Goal: Task Accomplishment & Management: Manage account settings

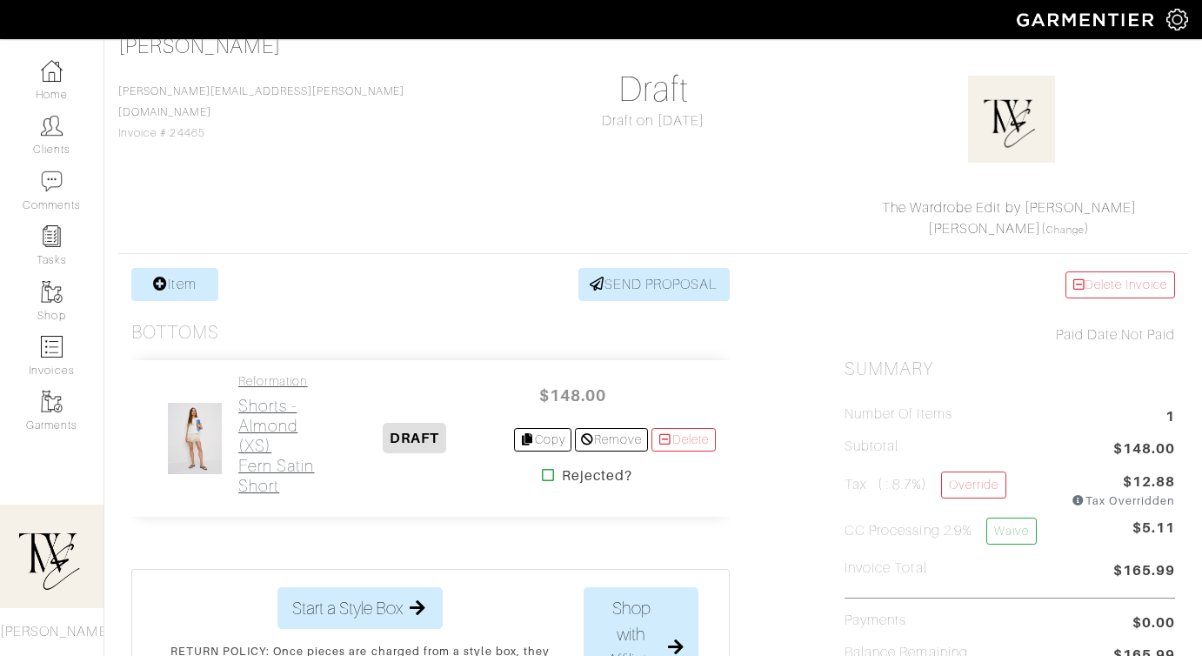
click at [287, 424] on h2 "Shorts - Almond (XS) Fern Satin Short" at bounding box center [277, 446] width 78 height 100
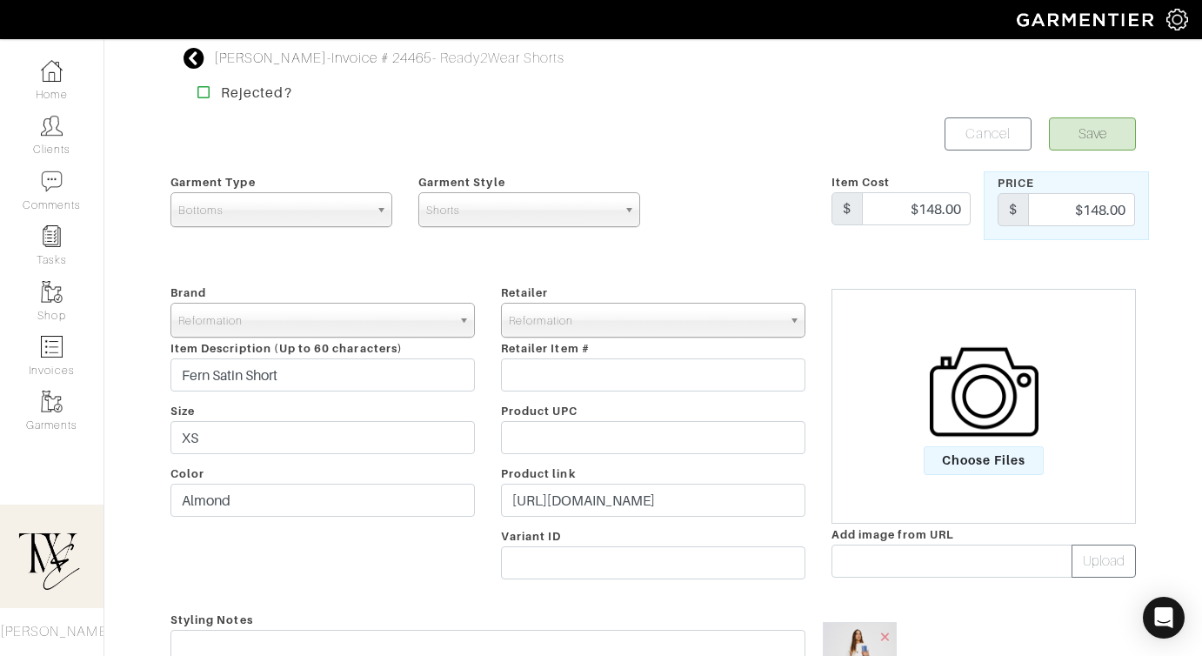
click at [624, 527] on div "Retailer - 032c 1017 ALYX 9SM 111SKIN 11 by Boris Bidjan Saberi 11 Honore 12 St…" at bounding box center [653, 435] width 331 height 306
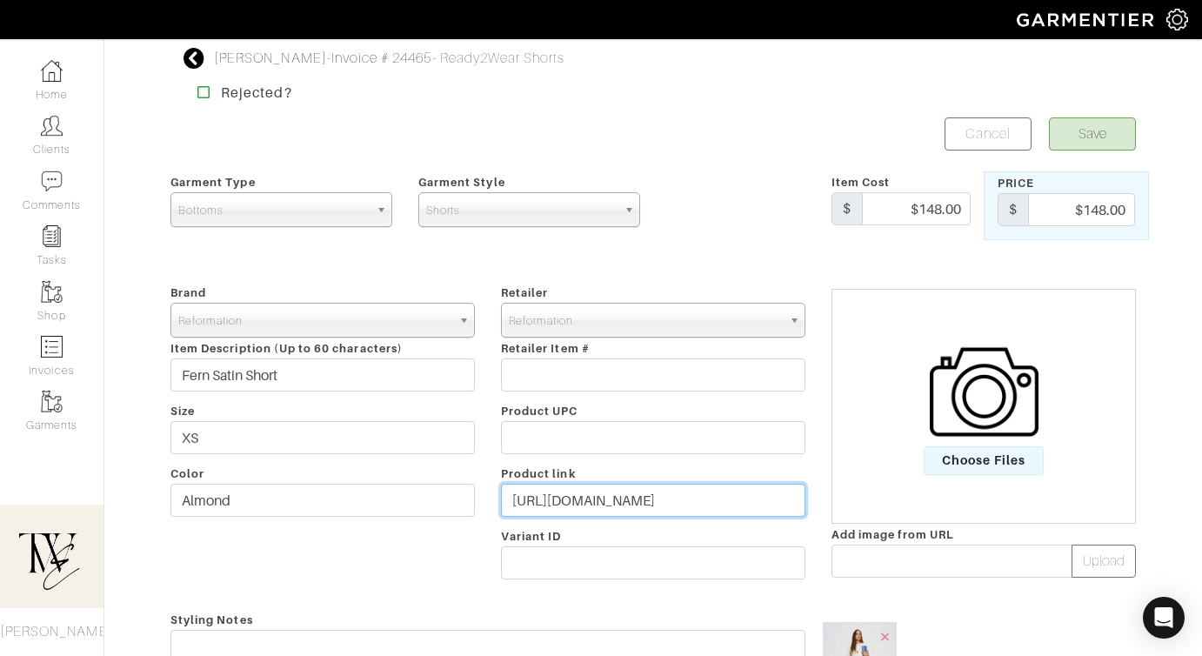
click at [621, 506] on input "https://www.thereformation.com/products/fern-satin-short/1318293ALO.html?dwvar_…" at bounding box center [653, 500] width 305 height 33
paste input "go.shopmy.us/p-24237480"
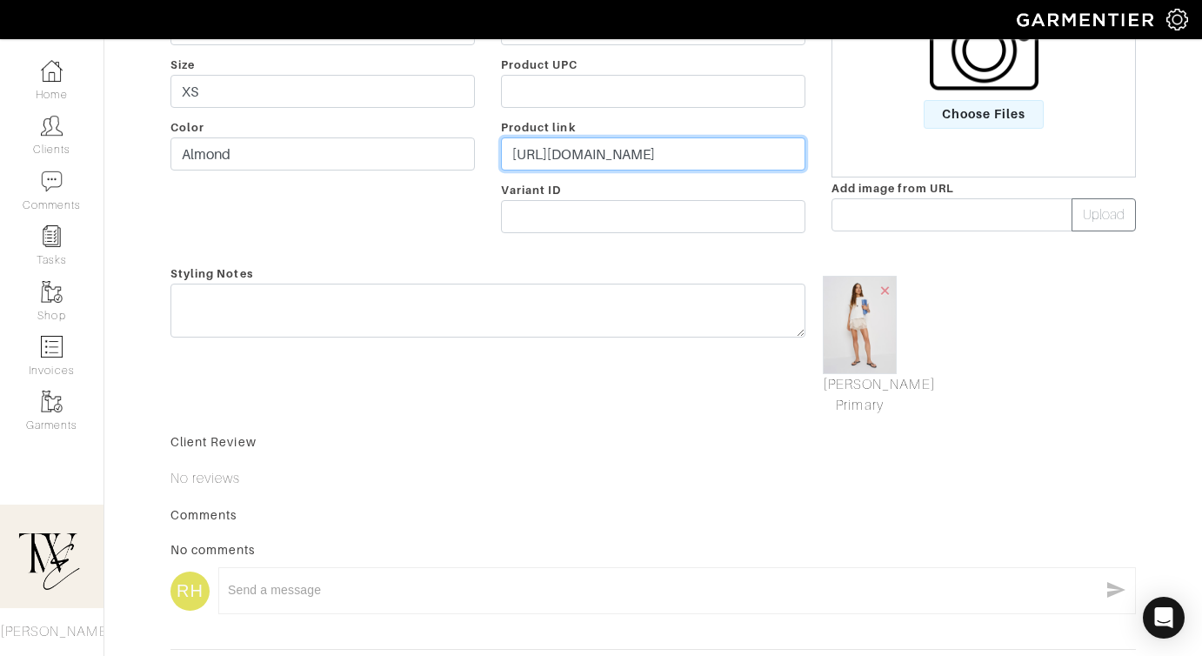
type input "https://go.shopmy.us/p-24237480"
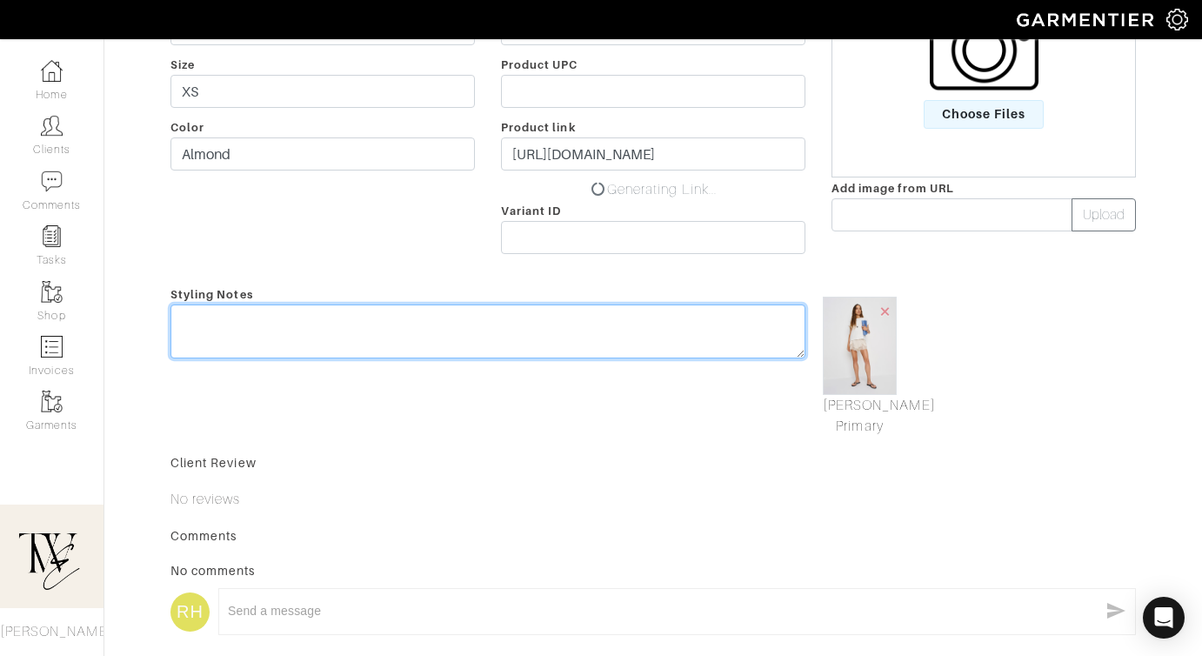
click at [616, 312] on textarea at bounding box center [488, 332] width 635 height 54
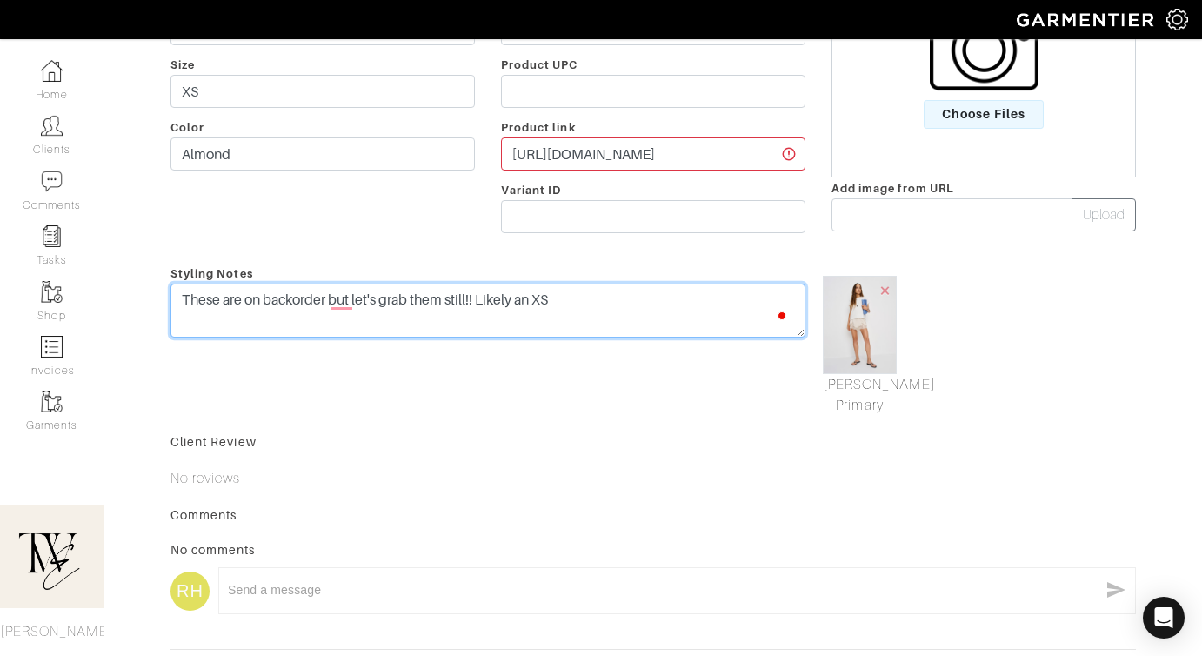
scroll to position [0, 0]
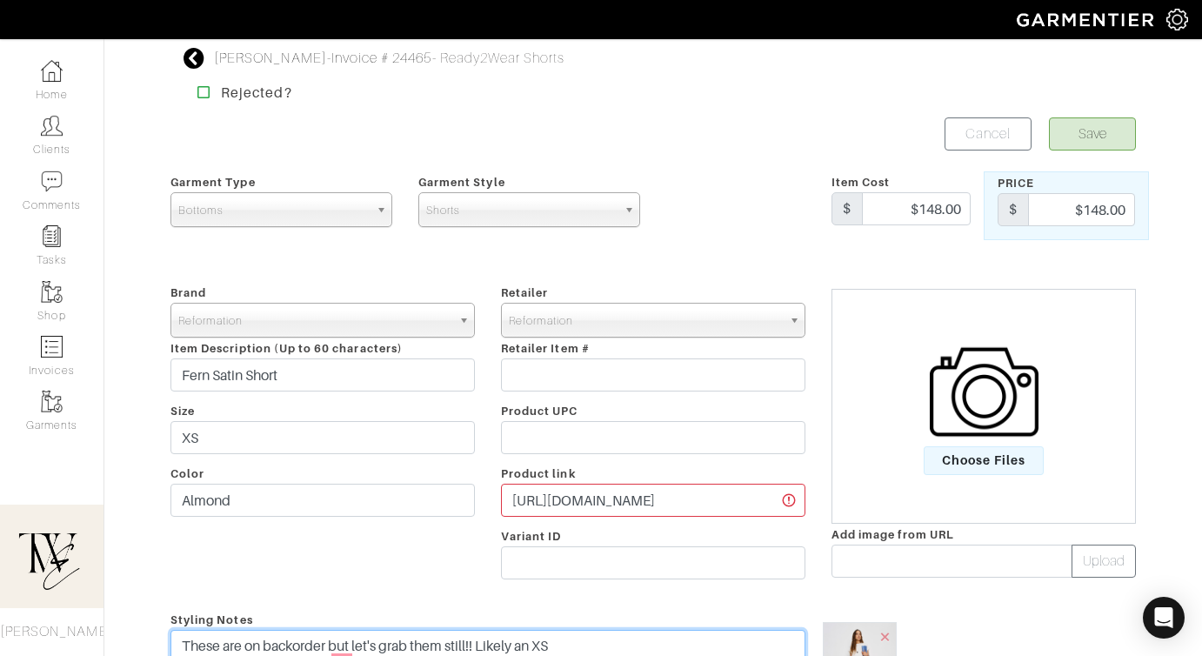
type textarea "These are on backorder but let's grab them still!! Likely an XS"
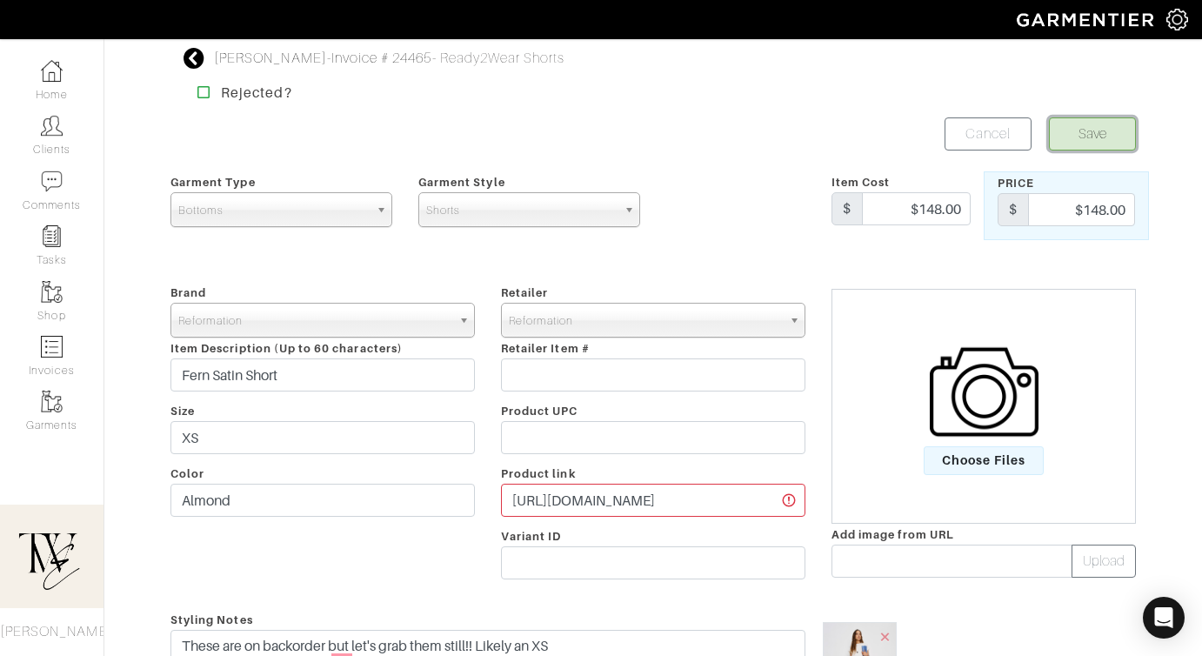
click at [1115, 138] on button "Save" at bounding box center [1092, 133] width 87 height 33
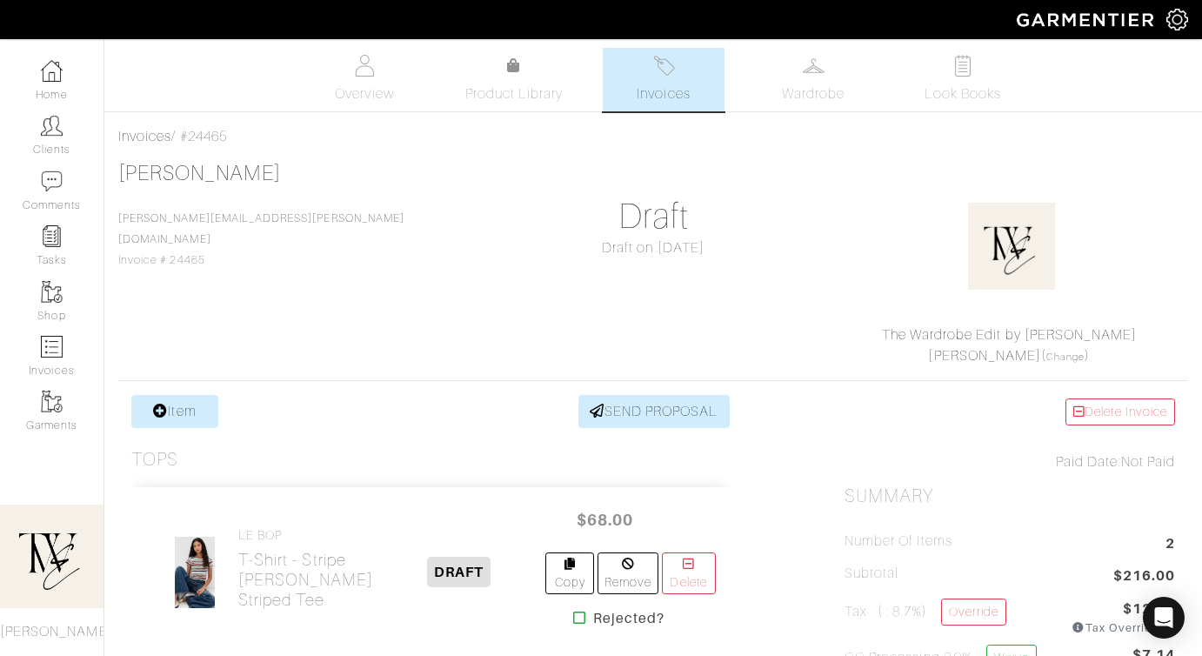
scroll to position [537, 0]
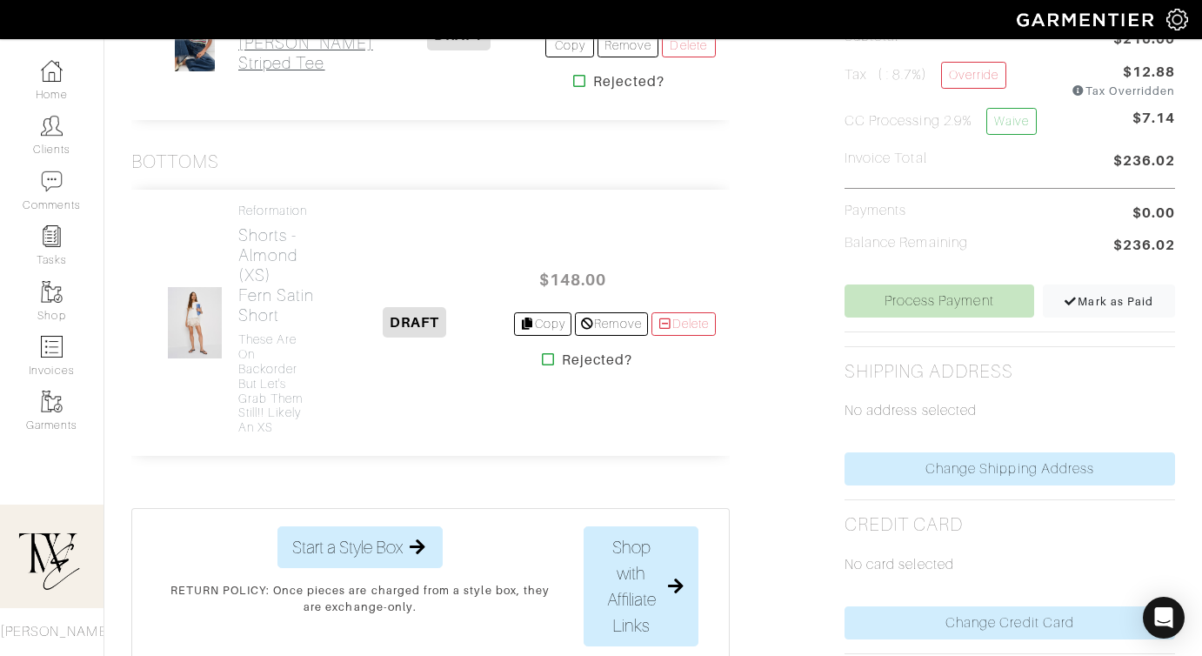
click at [269, 57] on h2 "T-Shirt - Stripe Eloise Striped Tee" at bounding box center [305, 43] width 135 height 60
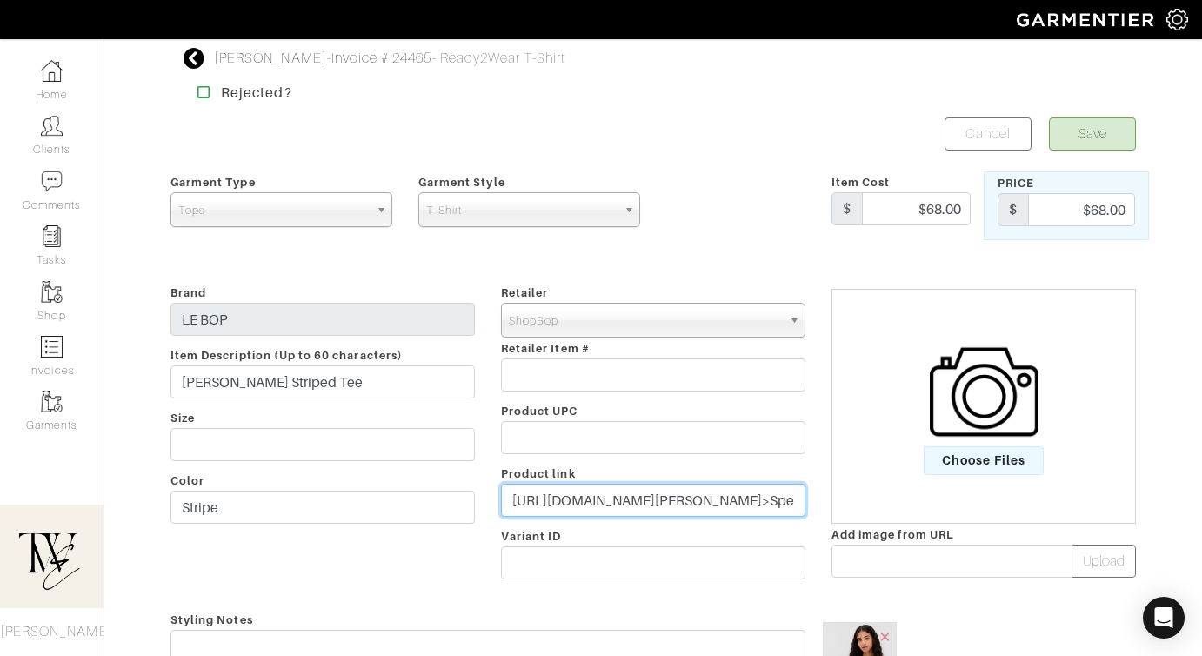
click at [669, 490] on input "https://www.shopbop.com/eloise-striped-tee-le-bop/vp/v=1/1582326938.htm?os=fals…" at bounding box center [653, 500] width 305 height 33
paste input "go.shopmy.us/p-24237564"
type input "https://go.shopmy.us/p-24237564"
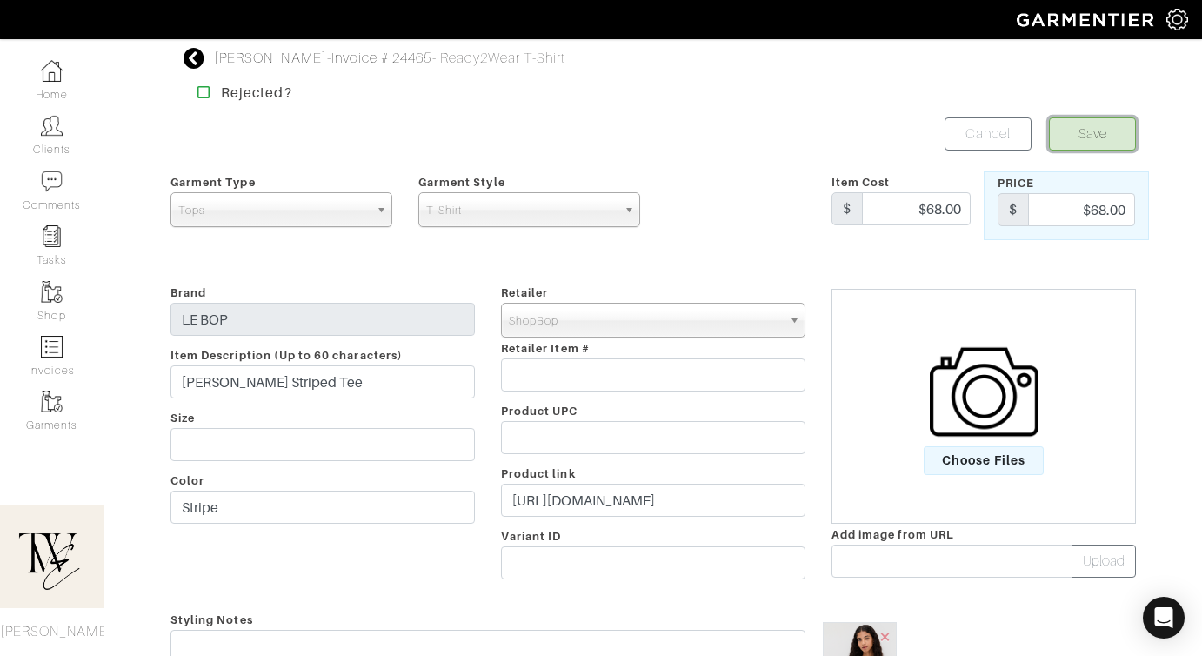
click at [1090, 136] on button "Save" at bounding box center [1092, 133] width 87 height 33
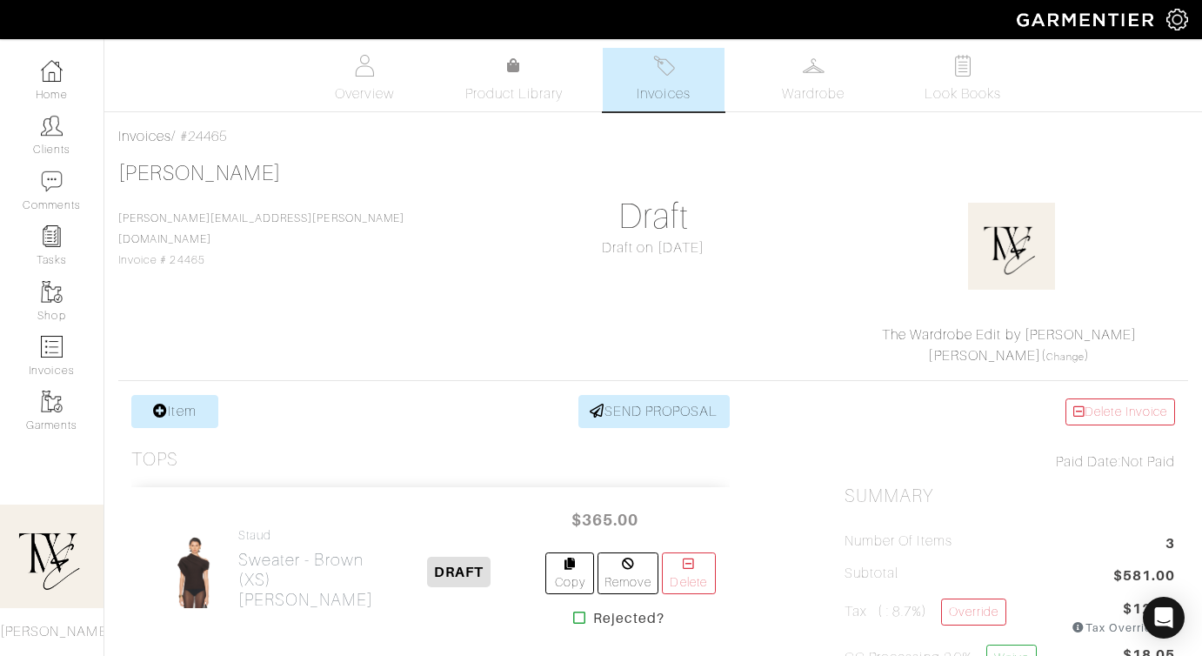
scroll to position [390, 0]
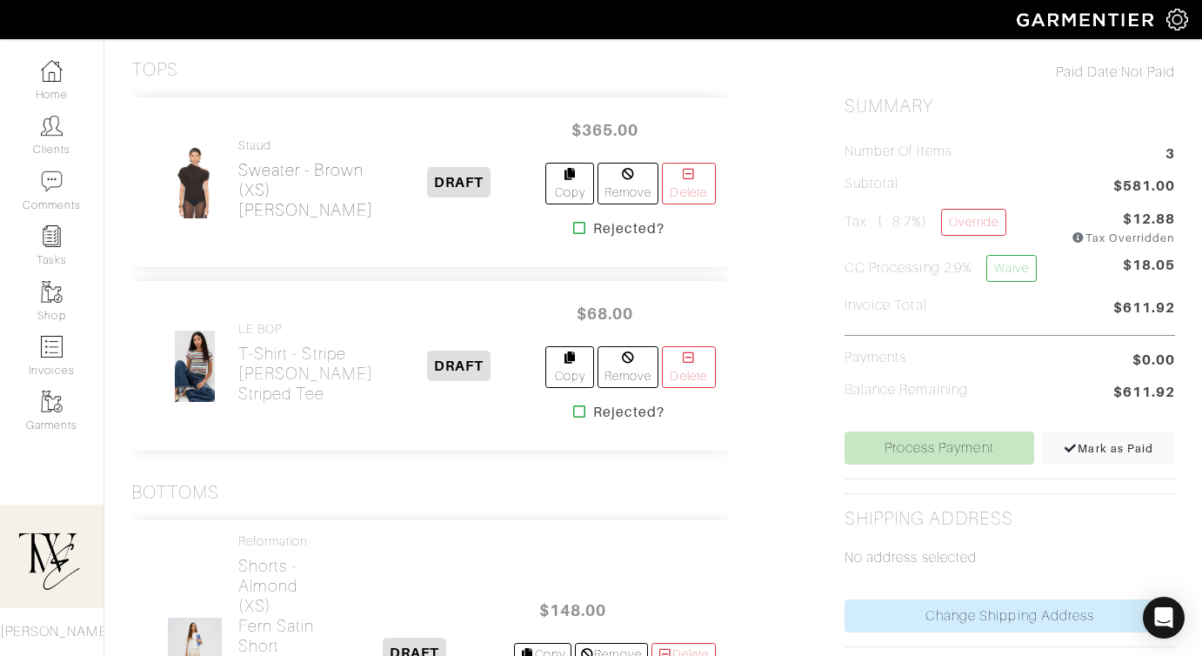
click at [254, 205] on h2 "Sweater - Brown (XS) Mabel Sweater" at bounding box center [305, 190] width 135 height 60
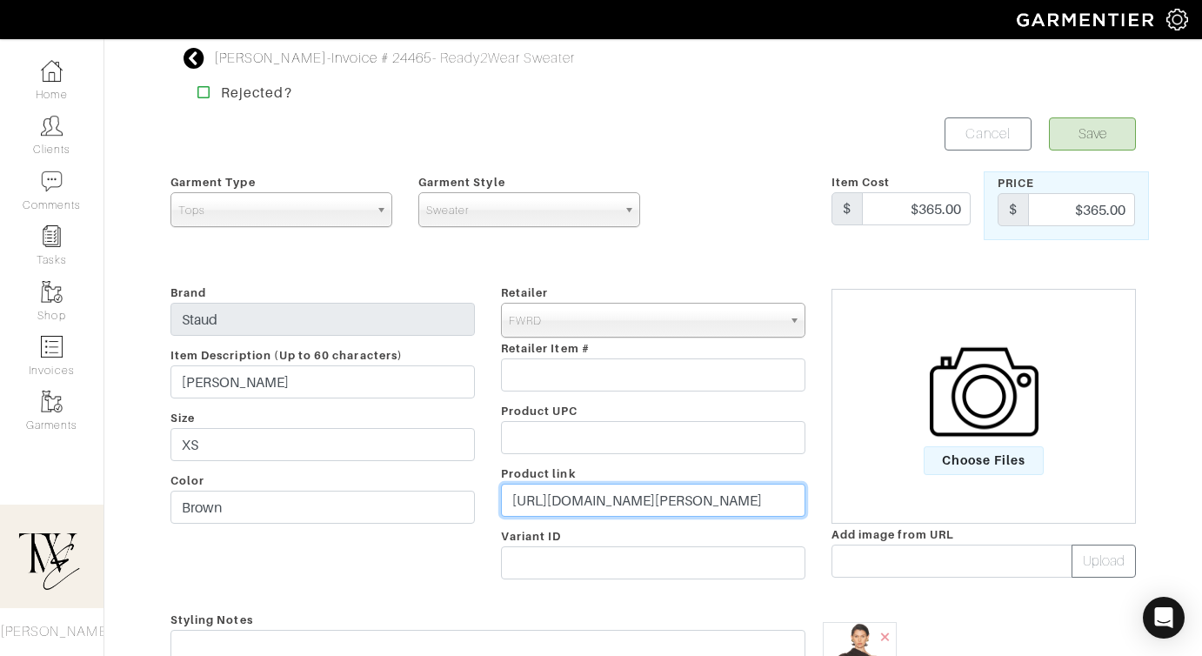
click at [680, 488] on input "https://www.fwrd.com/product-staud-mabel-sweater-in-earth/STAD-WK39/?cjdata=MXx…" at bounding box center [653, 500] width 305 height 33
paste input "go.shopmy.us/p-24237737"
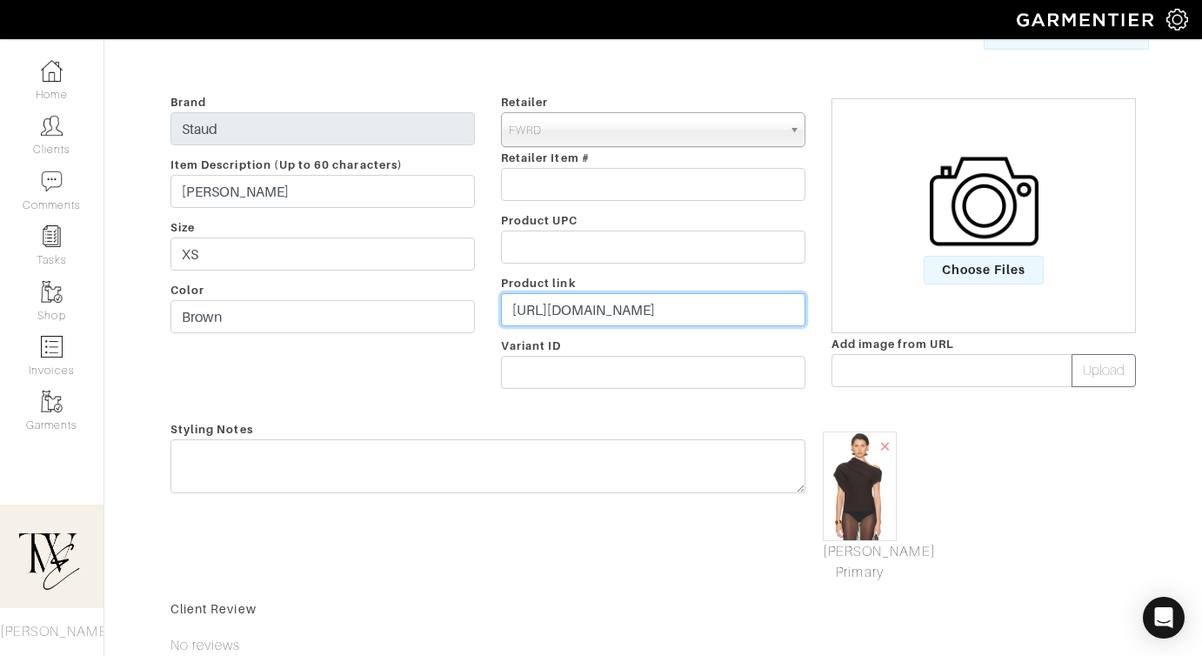
type input "https://go.shopmy.us/p-24237737"
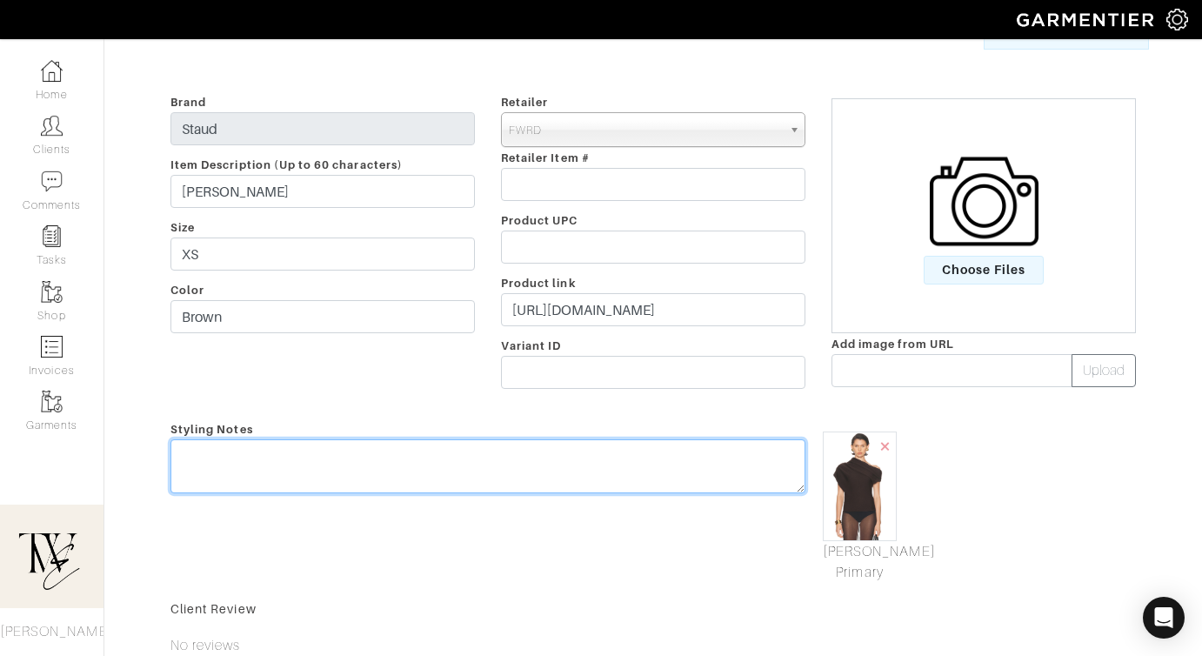
click at [675, 474] on textarea at bounding box center [488, 466] width 635 height 54
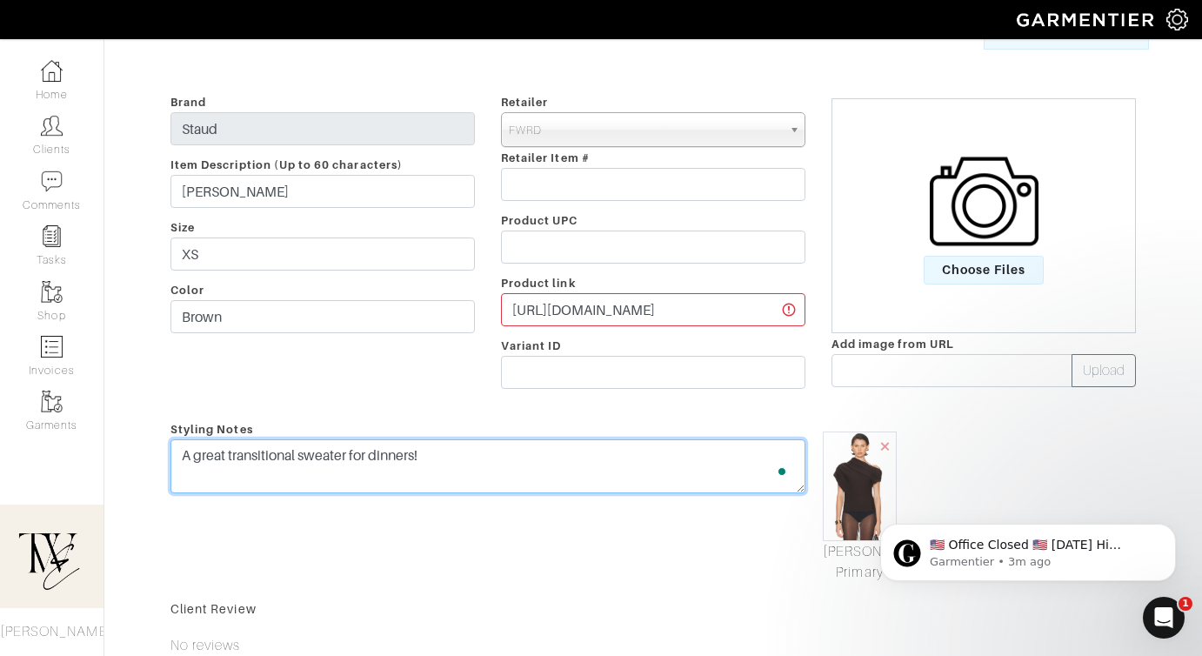
scroll to position [0, 0]
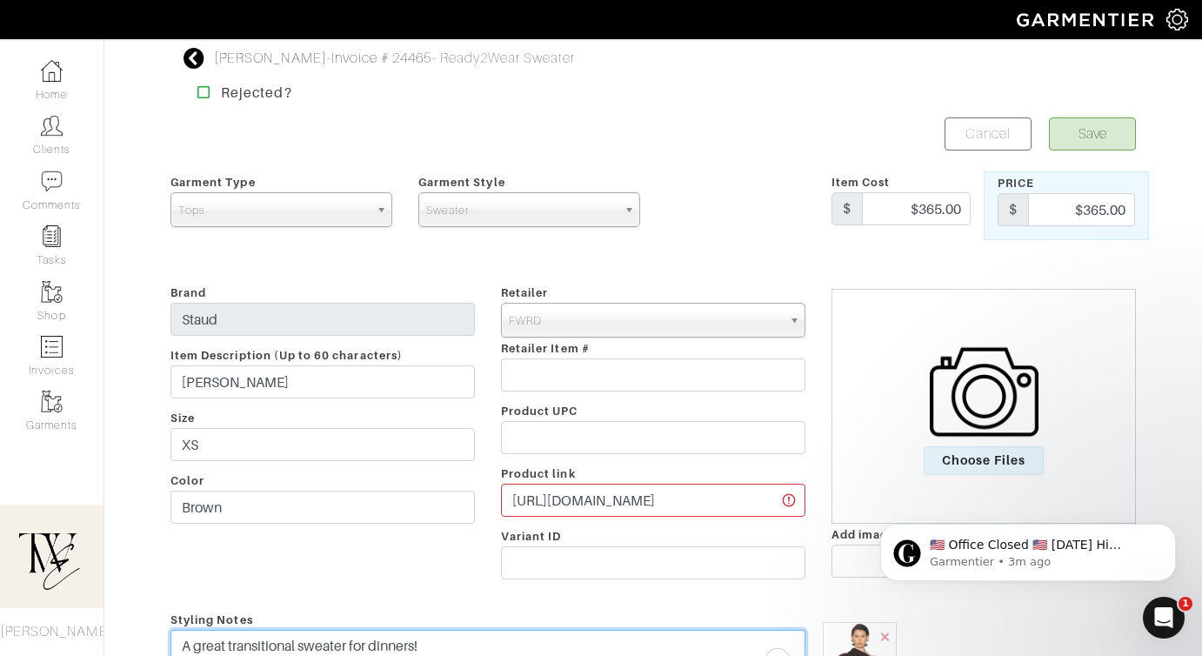
type textarea "A great transitional sweater for dinners!"
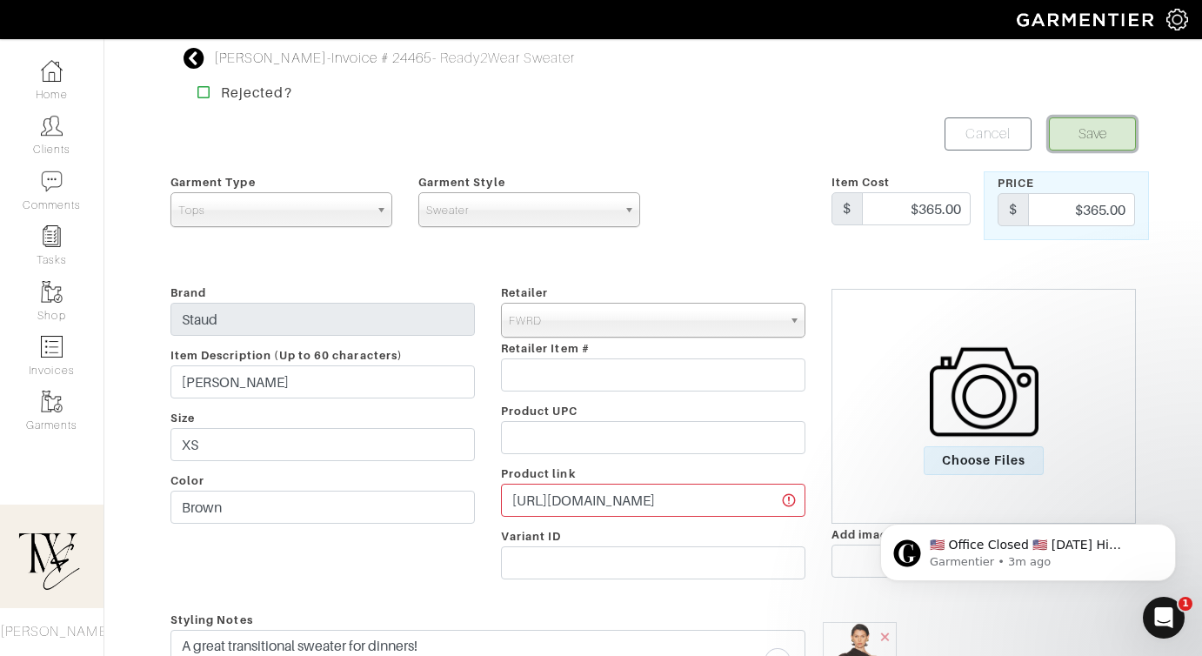
click at [1088, 130] on button "Save" at bounding box center [1092, 133] width 87 height 33
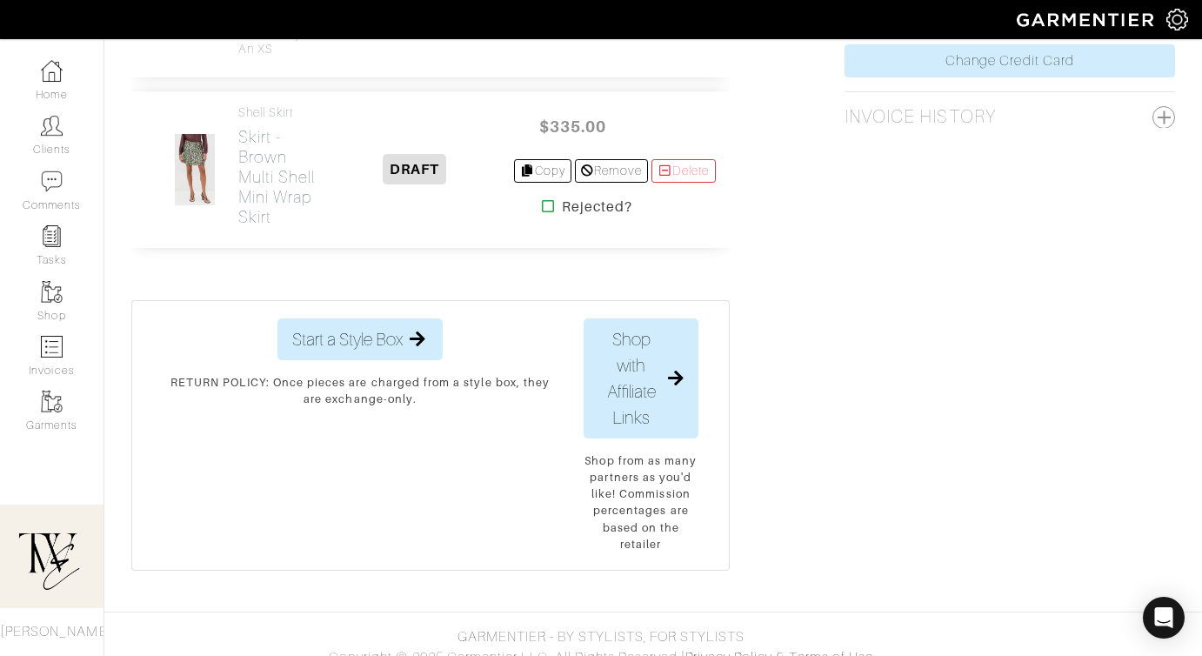
scroll to position [1234, 0]
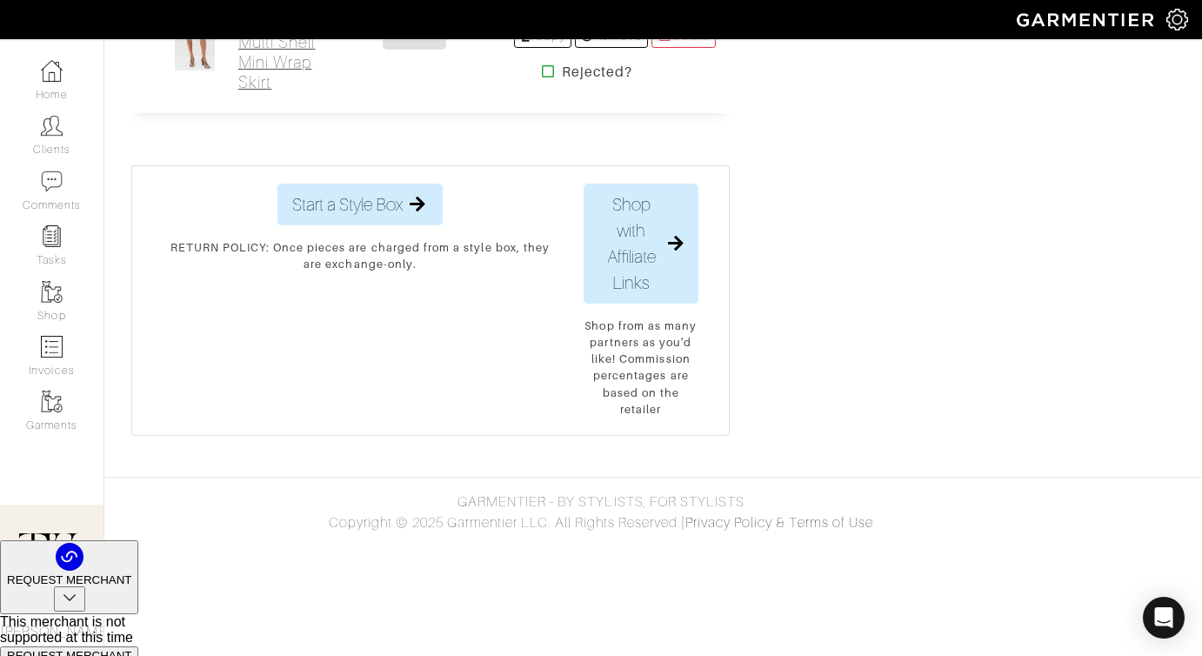
click at [270, 92] on h2 "Skirt - Brown Multi Shell Mini Wrap Skirt" at bounding box center [277, 42] width 78 height 100
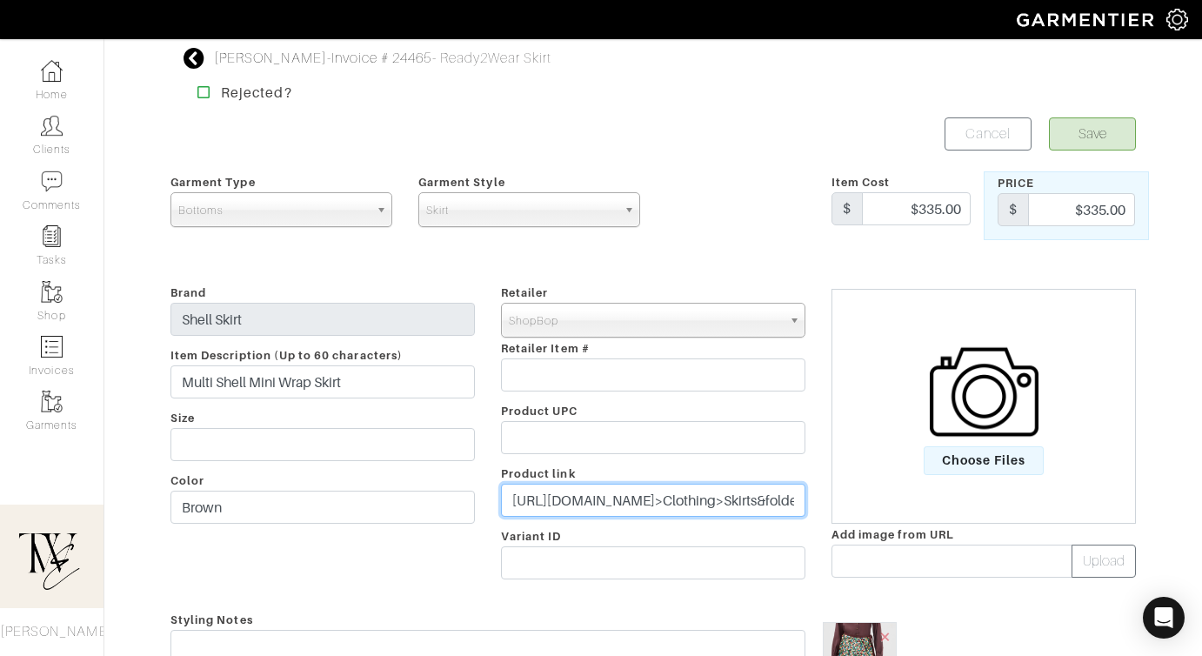
click at [570, 494] on input "https://www.shopbop.com/multi-shell-mini-wrap-skirt/vp/v=1/1591859598.htm?os=fa…" at bounding box center [653, 500] width 305 height 33
paste input "go.shopmy.us/p-24237907"
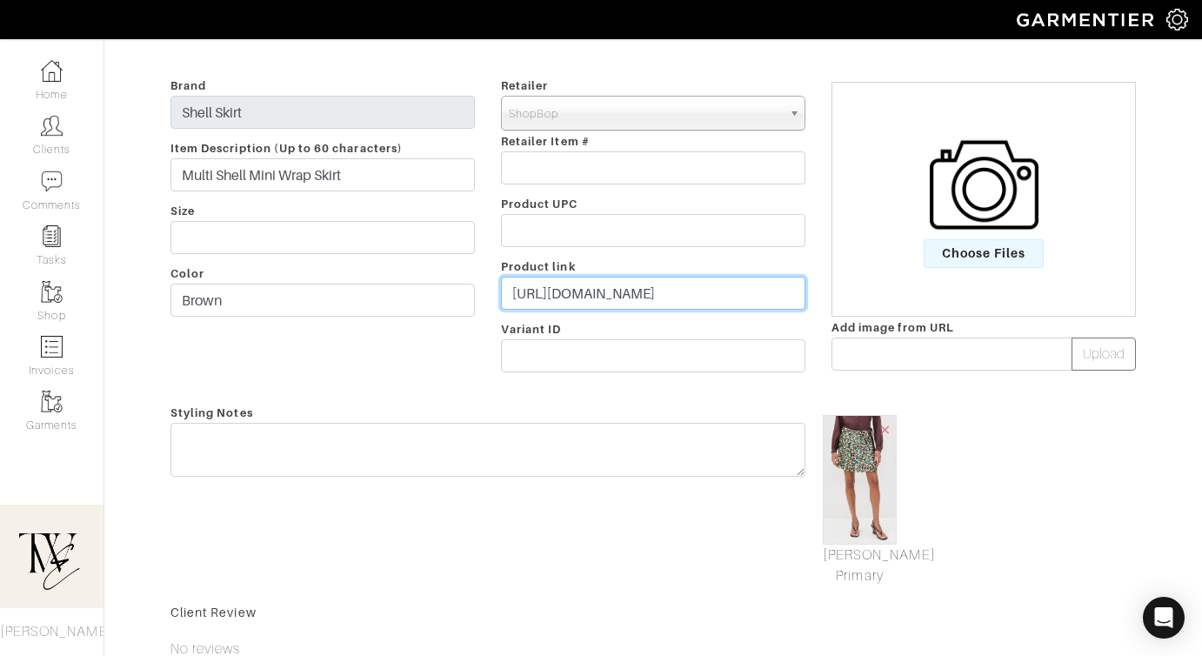
scroll to position [338, 0]
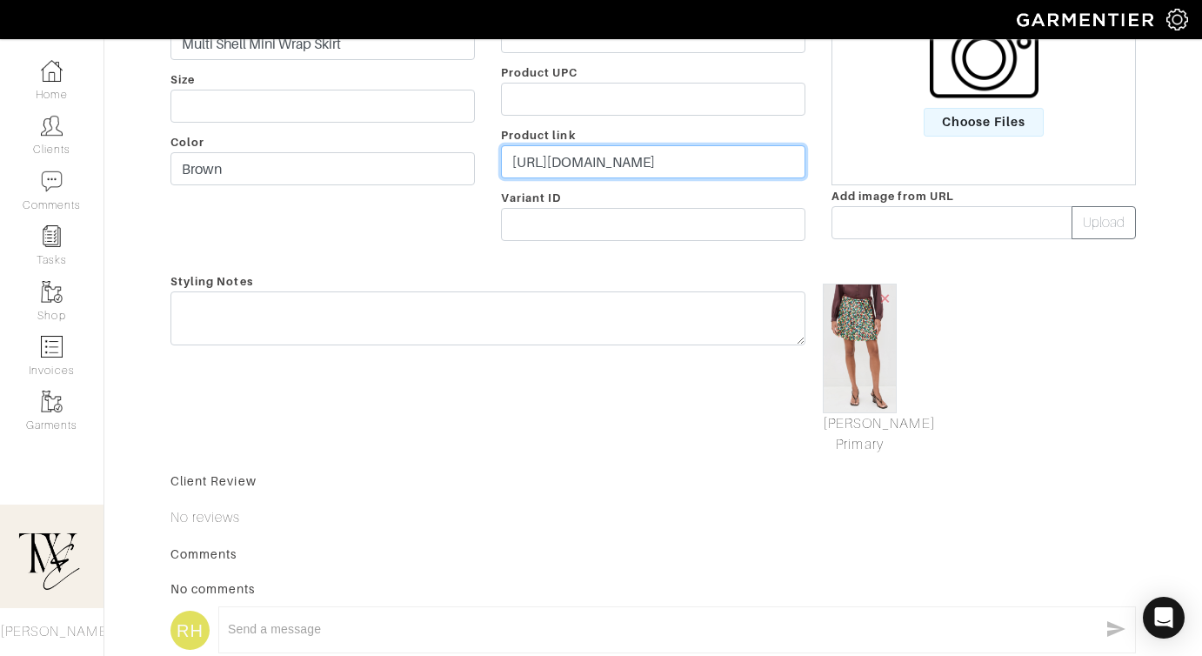
type input "https://go.shopmy.us/p-24237907"
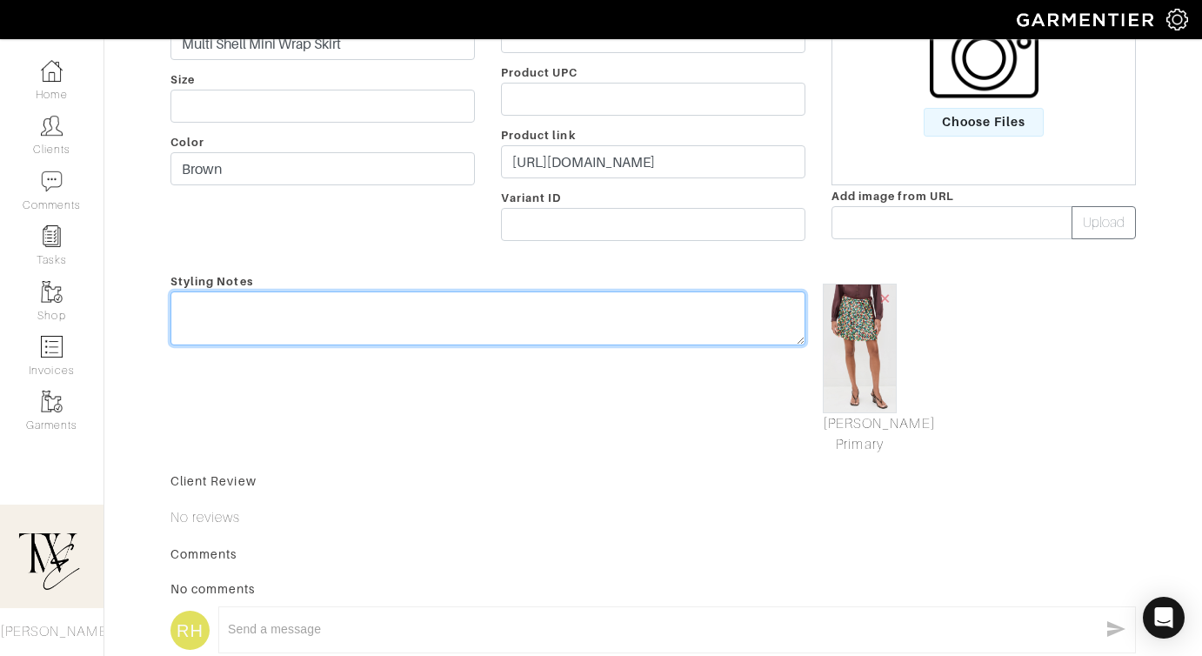
click at [549, 331] on textarea at bounding box center [488, 318] width 635 height 54
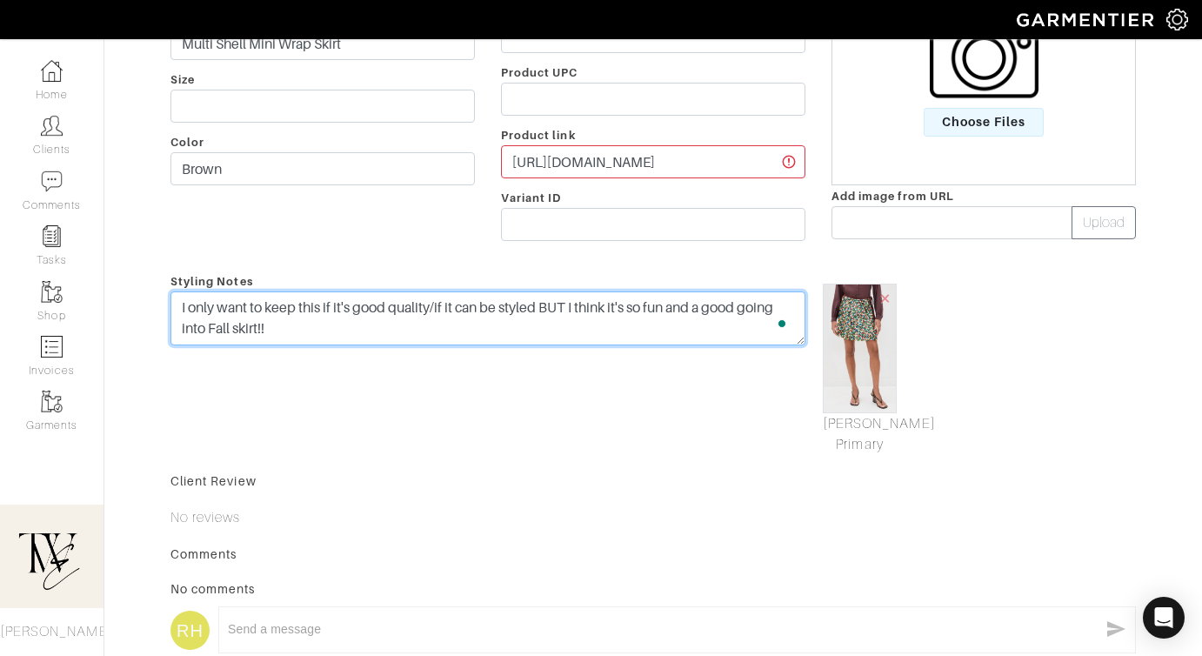
scroll to position [0, 0]
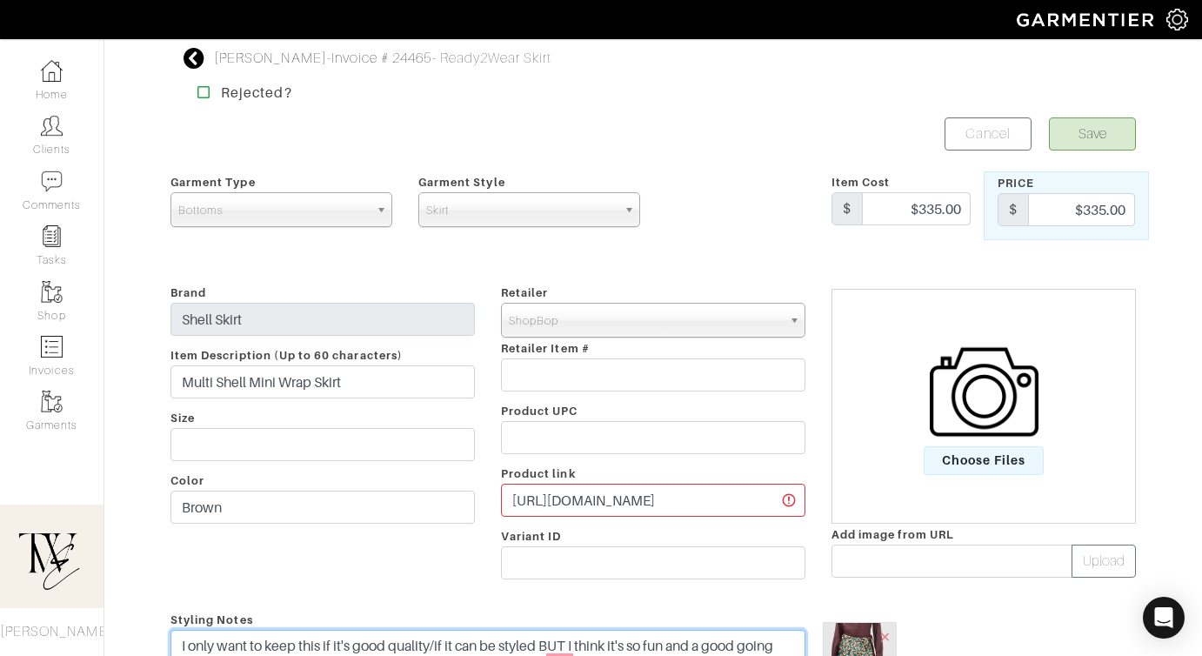
type textarea "I only want to keep this if it's good quality/if it can be styled BUT I think i…"
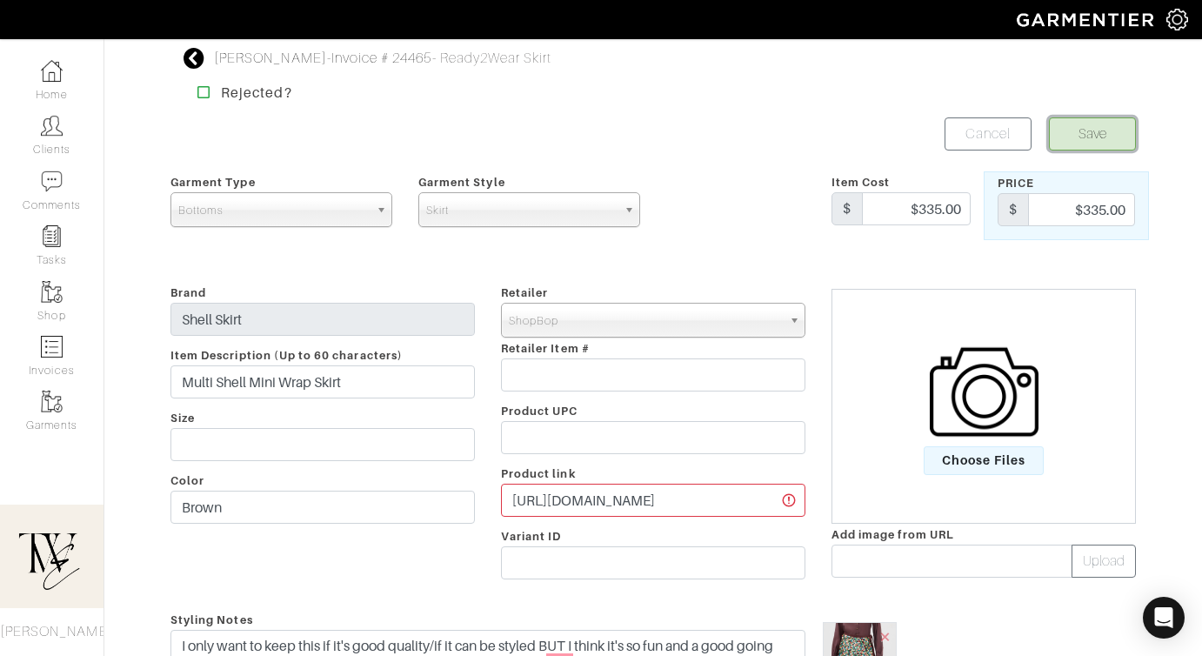
click at [1108, 148] on button "Save" at bounding box center [1092, 133] width 87 height 33
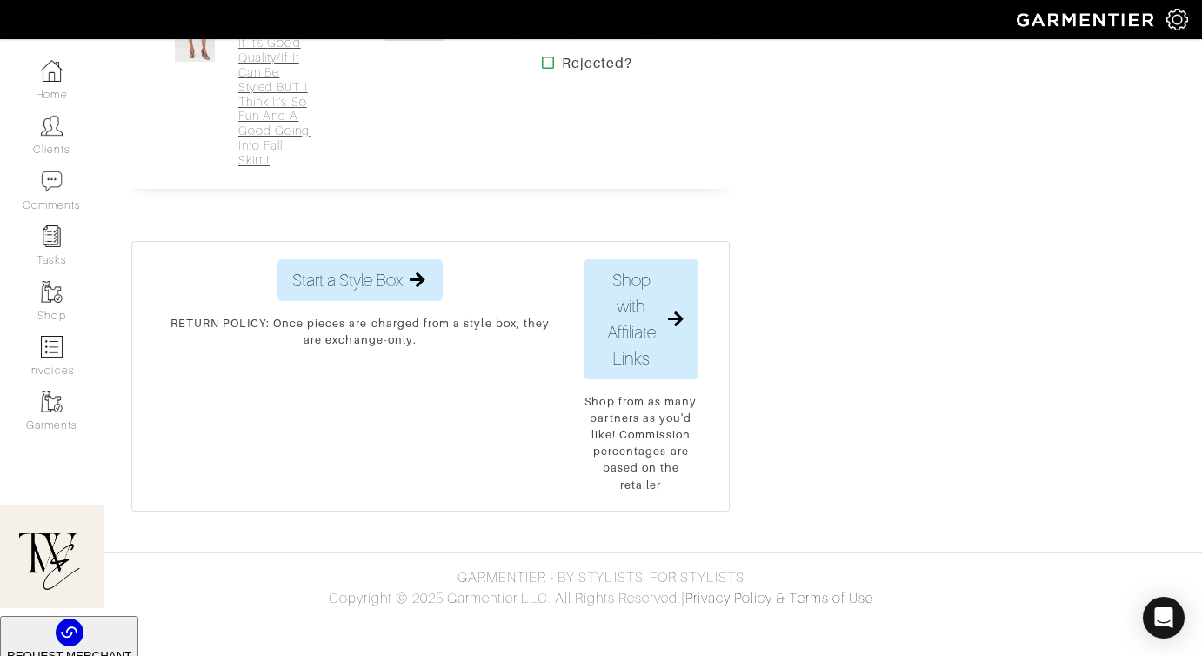
scroll to position [1293, 0]
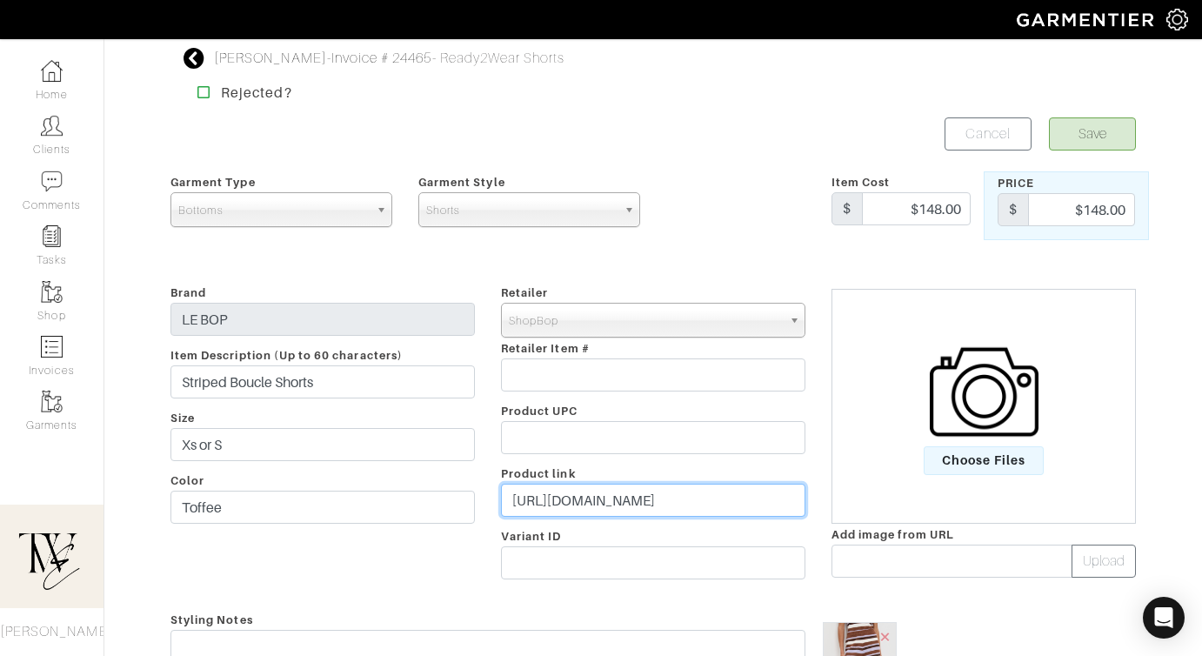
click at [664, 500] on input "https://www.shopbop.com/striped-boucle-shorts-le-bop/vp/v=1/1506049580.htm?colo…" at bounding box center [653, 500] width 305 height 33
paste input "go.shopmy.us/p-24238521"
type input "https://go.shopmy.us/p-24238521"
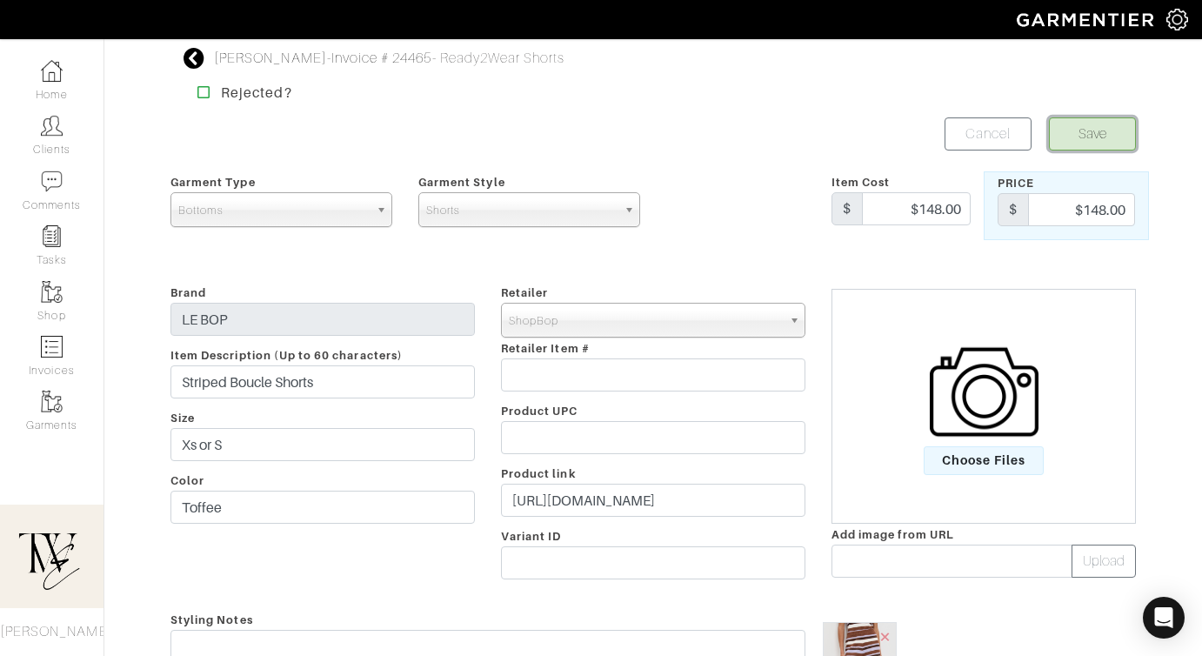
click at [1066, 129] on button "Save" at bounding box center [1092, 133] width 87 height 33
